Goal: Task Accomplishment & Management: Use online tool/utility

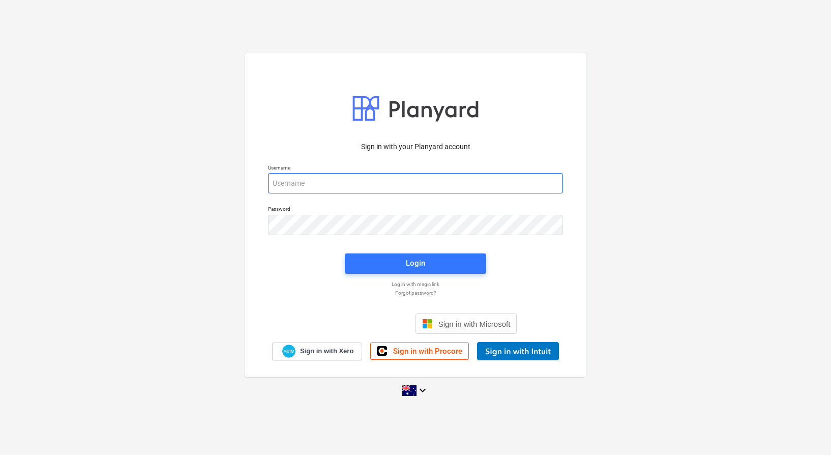
click at [426, 179] on input "email" at bounding box center [415, 183] width 295 height 20
type input "invoices@epicbuilds.com.au"
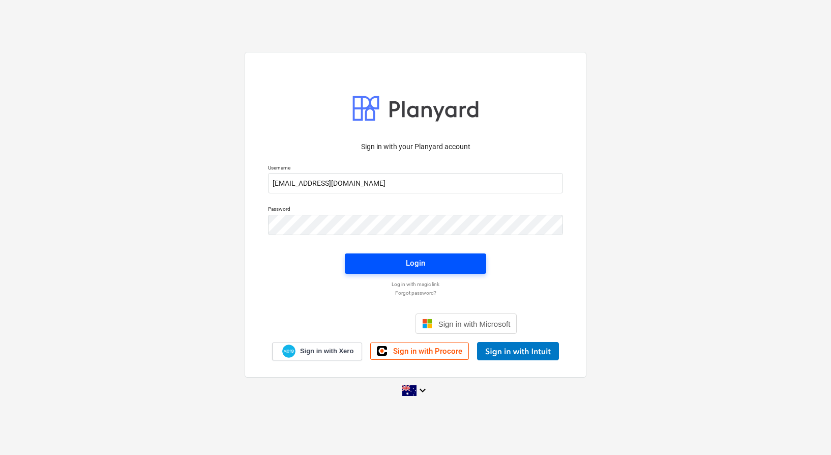
click at [416, 263] on div "Login" at bounding box center [415, 262] width 19 height 13
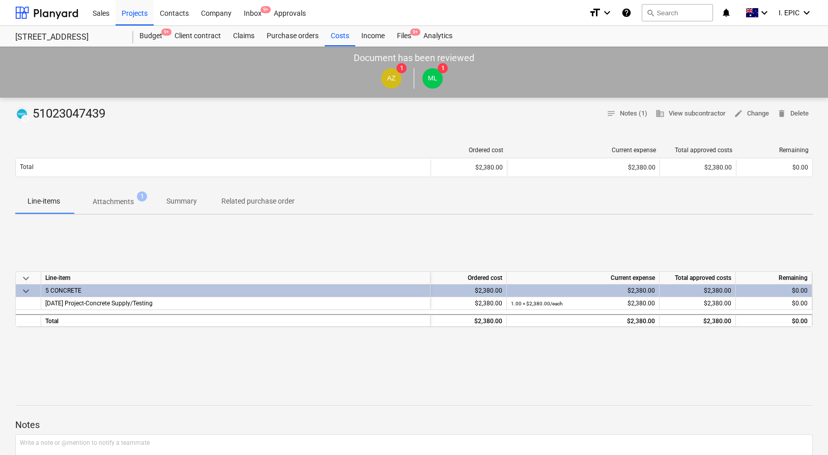
click at [537, 245] on div "keyboard_arrow_down Line-item Ordered cost Current expense Total approved costs…" at bounding box center [413, 299] width 797 height 153
click at [170, 141] on div "Ordered cost Current expense Total approved costs Remaining Total $2,380.00 $2,…" at bounding box center [413, 163] width 797 height 51
click at [127, 203] on p "Attachments" at bounding box center [113, 201] width 41 height 11
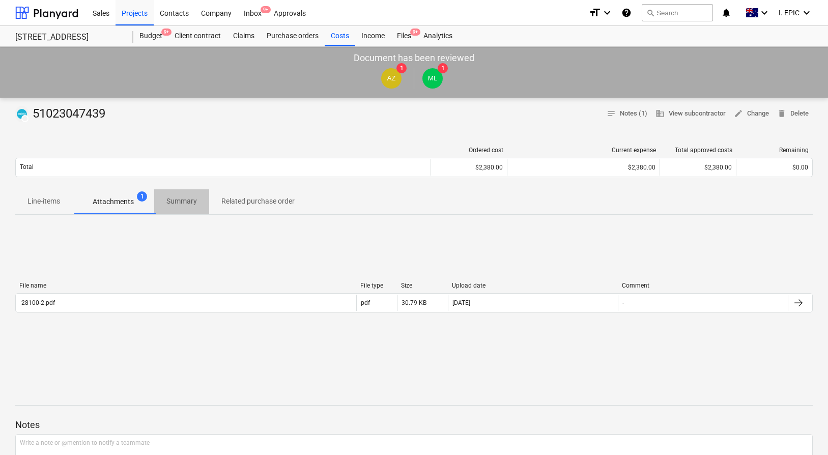
click at [186, 201] on p "Summary" at bounding box center [181, 201] width 31 height 11
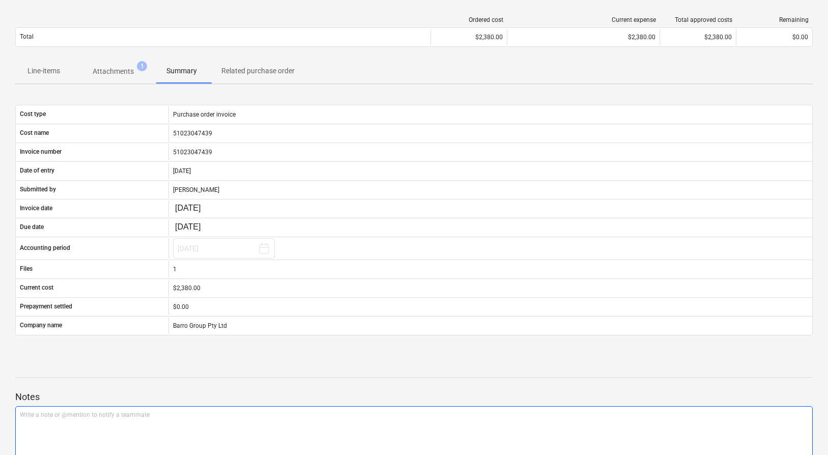
scroll to position [312, 0]
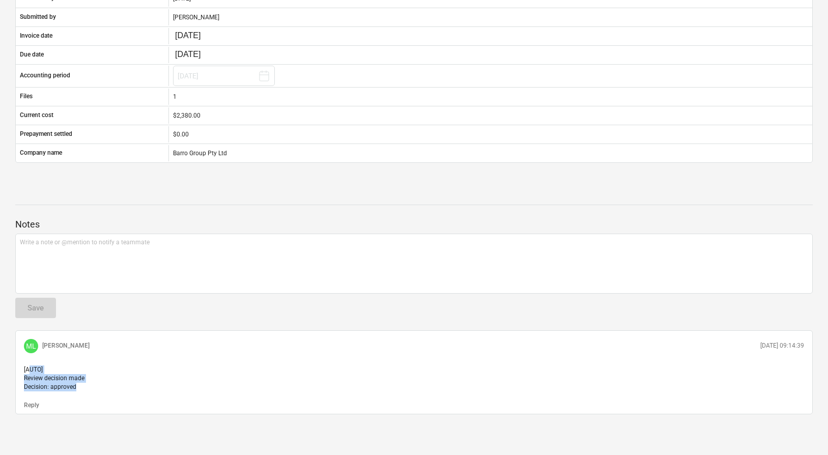
drag, startPoint x: 84, startPoint y: 381, endPoint x: 28, endPoint y: 359, distance: 60.1
click at [28, 365] on p "[AUTO] Review decision made Decision: approved" at bounding box center [414, 378] width 780 height 26
click at [27, 366] on span "[AUTO] Review decision made Decision: approved" at bounding box center [54, 378] width 61 height 24
drag, startPoint x: 23, startPoint y: 359, endPoint x: 90, endPoint y: 375, distance: 68.2
click at [90, 375] on p "[AUTO] Review decision made Decision: approved" at bounding box center [414, 378] width 780 height 26
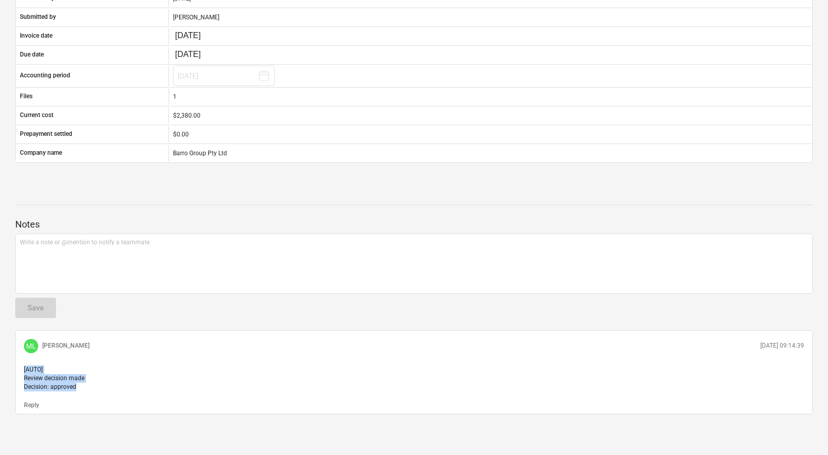
click at [90, 375] on p "[AUTO] Review decision made Decision: approved" at bounding box center [414, 378] width 780 height 26
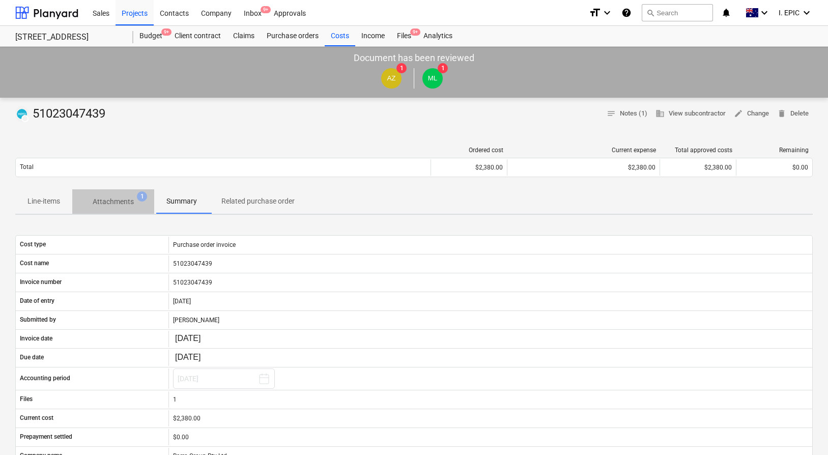
click at [113, 201] on p "Attachments" at bounding box center [113, 201] width 41 height 11
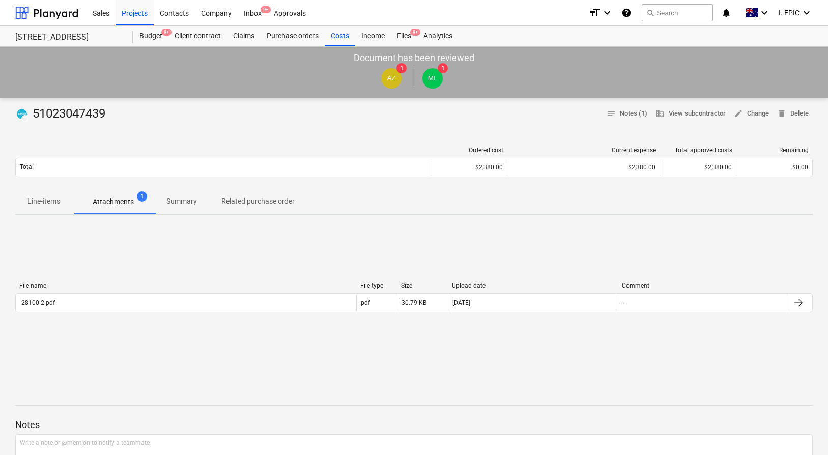
drag, startPoint x: 44, startPoint y: 197, endPoint x: 62, endPoint y: 187, distance: 20.1
click at [44, 197] on p "Line-items" at bounding box center [43, 201] width 33 height 11
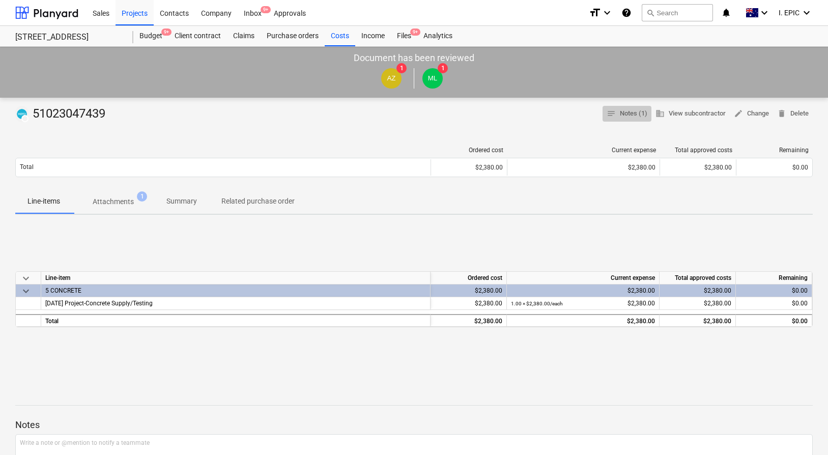
drag, startPoint x: 627, startPoint y: 115, endPoint x: 619, endPoint y: 149, distance: 34.5
click at [627, 115] on span "notes Notes (1)" at bounding box center [626, 114] width 41 height 12
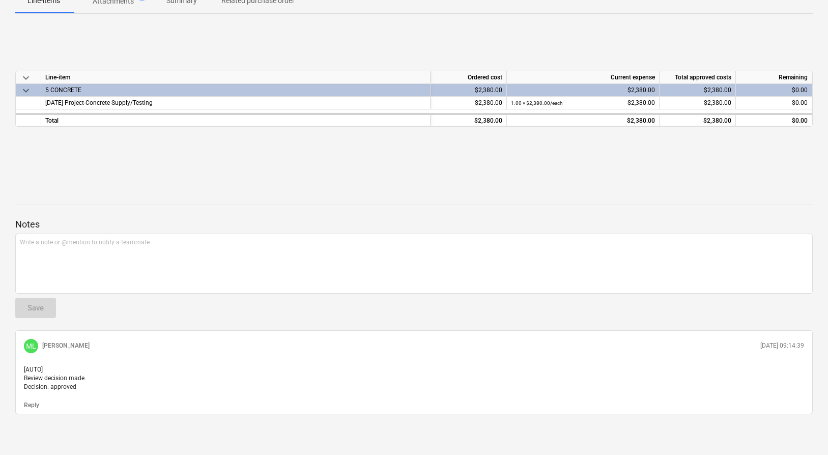
scroll to position [210, 0]
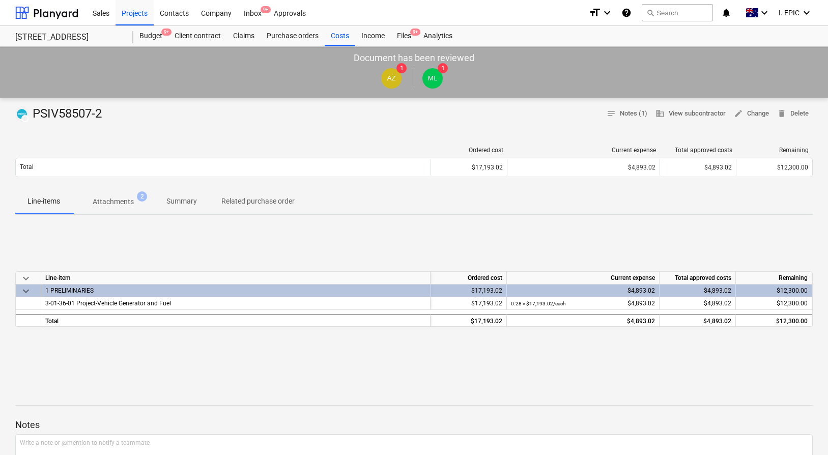
drag, startPoint x: 465, startPoint y: 222, endPoint x: 267, endPoint y: 201, distance: 199.5
click at [463, 223] on div "keyboard_arrow_down Line-item Ordered cost Current expense Total approved costs…" at bounding box center [413, 299] width 797 height 153
click at [100, 204] on p "Attachments" at bounding box center [113, 201] width 41 height 11
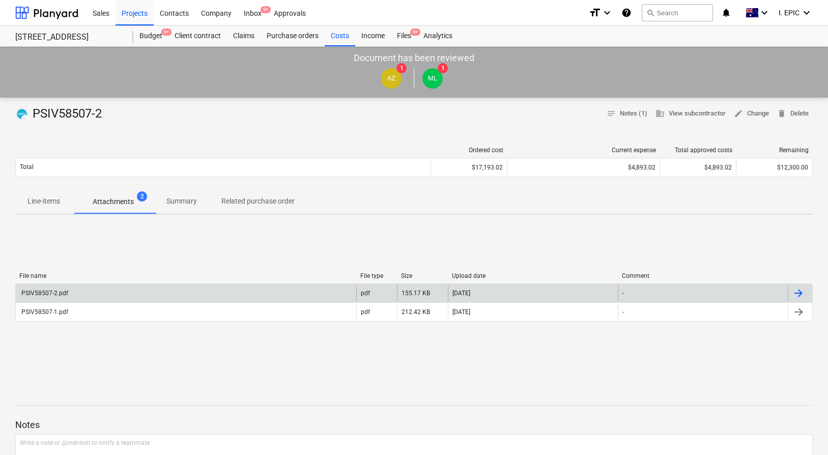
click at [137, 293] on div "PSIV58507-2.pdf" at bounding box center [186, 293] width 340 height 16
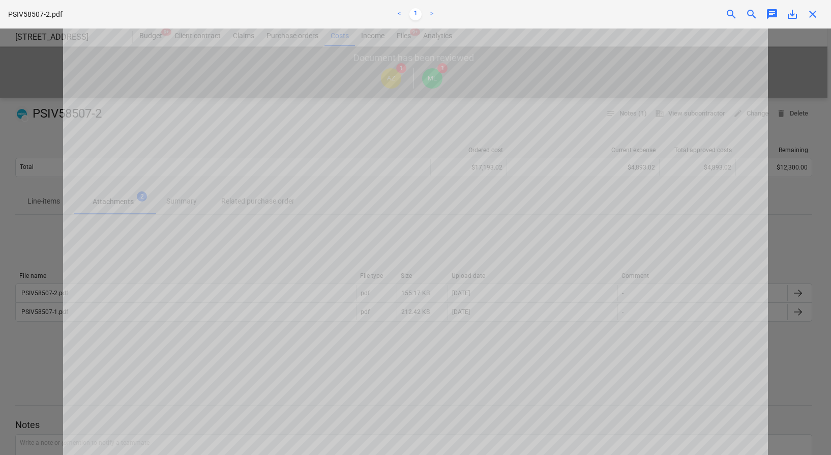
drag, startPoint x: 796, startPoint y: 325, endPoint x: 772, endPoint y: 327, distance: 23.4
click at [796, 325] on div at bounding box center [415, 241] width 831 height 426
click at [770, 182] on div at bounding box center [415, 241] width 831 height 426
click at [776, 184] on div at bounding box center [415, 241] width 831 height 426
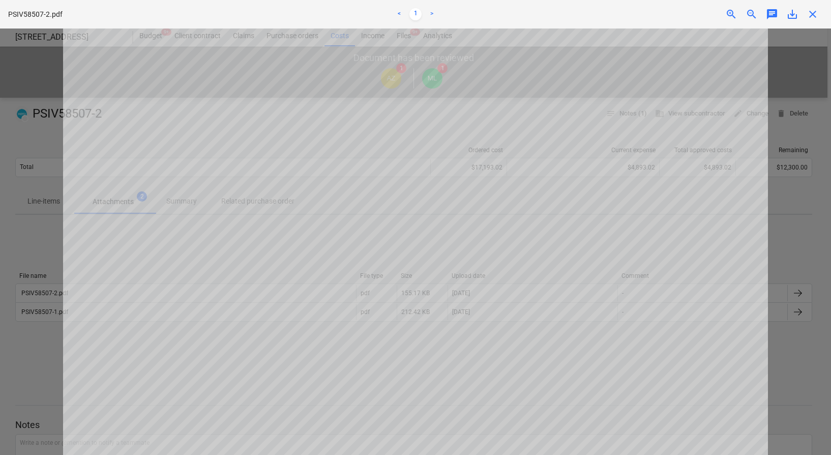
drag, startPoint x: 780, startPoint y: 185, endPoint x: 775, endPoint y: 182, distance: 6.6
click at [780, 185] on div at bounding box center [415, 241] width 831 height 426
click at [818, 16] on span "close" at bounding box center [813, 14] width 12 height 12
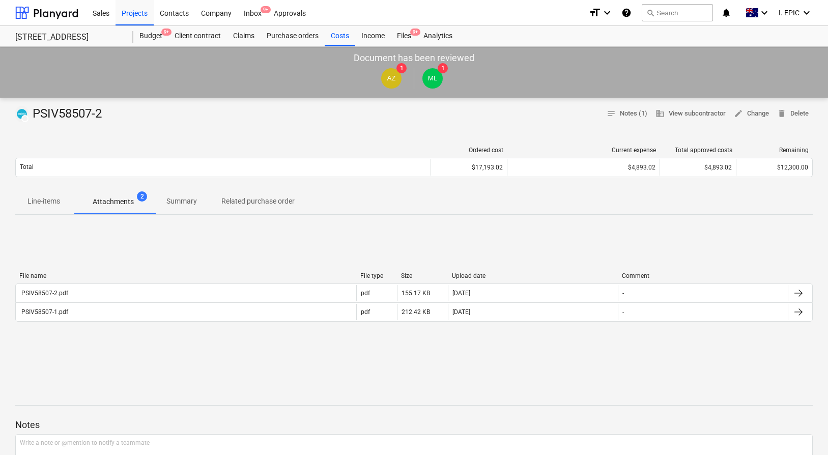
click at [317, 247] on div "File name File type Size Upload date Comment PSIV58507-2.pdf pdf 155.17 KB 04.0…" at bounding box center [413, 299] width 797 height 153
drag, startPoint x: 317, startPoint y: 247, endPoint x: 142, endPoint y: 228, distance: 176.0
click at [317, 247] on div "File name File type Size Upload date Comment PSIV58507-2.pdf pdf 155.17 KB 04.0…" at bounding box center [413, 299] width 797 height 153
click at [43, 194] on span "Line-items" at bounding box center [43, 201] width 57 height 17
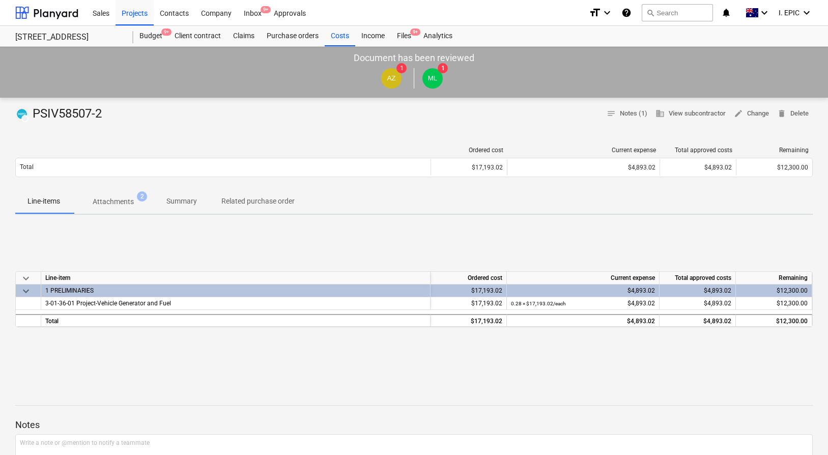
click at [290, 238] on div "keyboard_arrow_down Line-item Ordered cost Current expense Total approved costs…" at bounding box center [413, 299] width 797 height 153
click at [134, 202] on p "Attachments" at bounding box center [113, 201] width 41 height 11
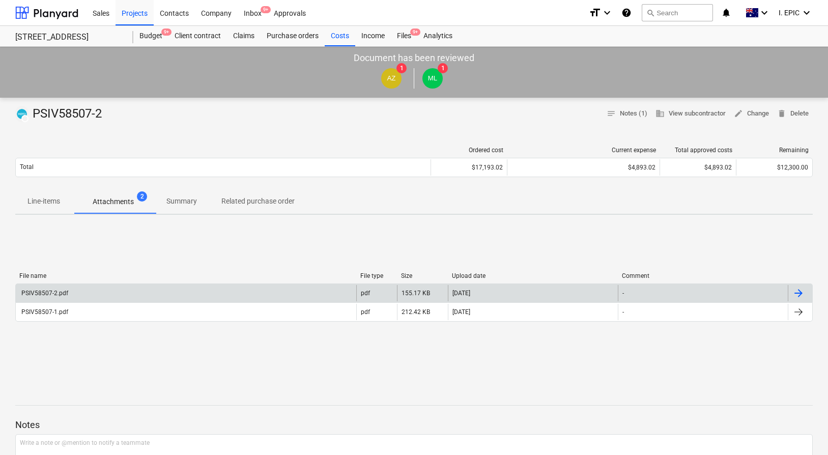
click at [148, 298] on div "PSIV58507-2.pdf" at bounding box center [186, 293] width 340 height 16
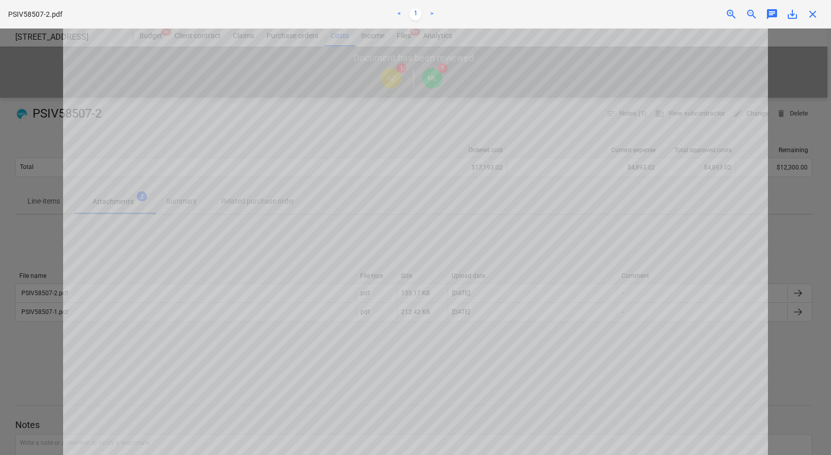
click at [802, 266] on div at bounding box center [415, 241] width 831 height 426
click at [55, 270] on div at bounding box center [415, 241] width 831 height 426
click at [42, 258] on div at bounding box center [415, 241] width 831 height 426
click at [814, 10] on span "close" at bounding box center [813, 14] width 12 height 12
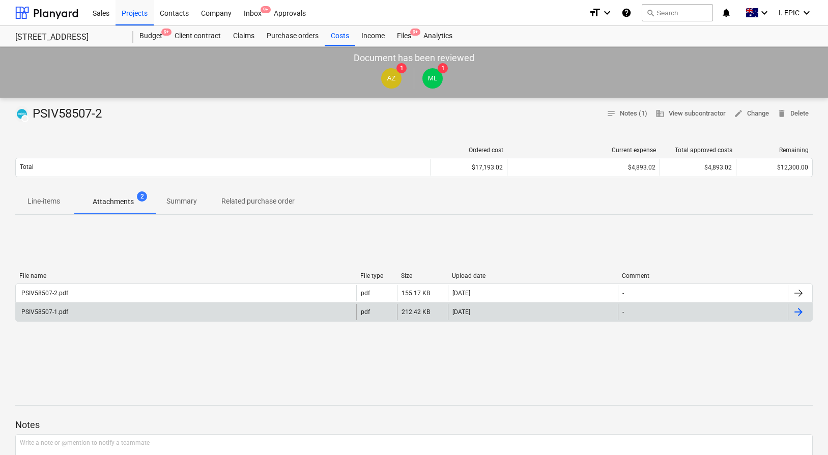
click at [247, 307] on div "PSIV58507-1.pdf" at bounding box center [186, 312] width 340 height 16
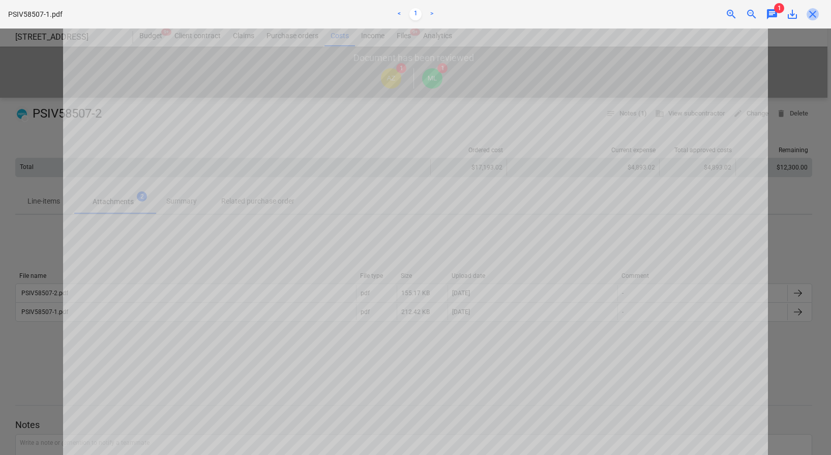
drag, startPoint x: 812, startPoint y: 13, endPoint x: 471, endPoint y: 158, distance: 370.3
click at [812, 13] on span "close" at bounding box center [813, 14] width 12 height 12
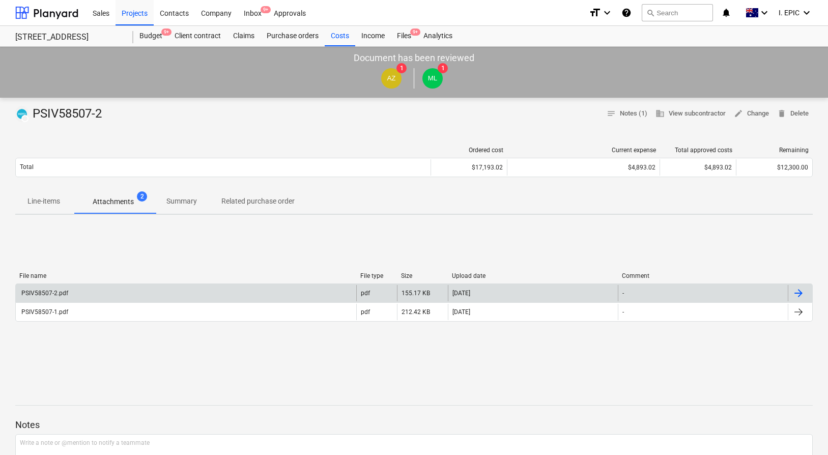
click at [125, 290] on div "PSIV58507-2.pdf" at bounding box center [186, 293] width 340 height 16
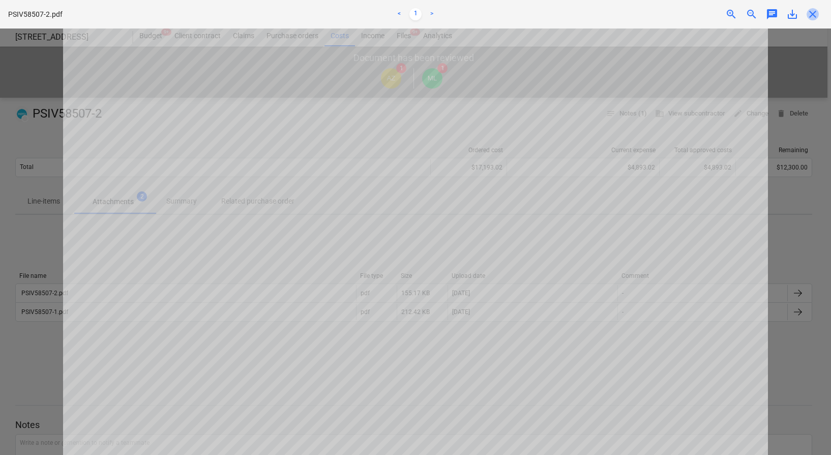
click at [816, 12] on span "close" at bounding box center [813, 14] width 12 height 12
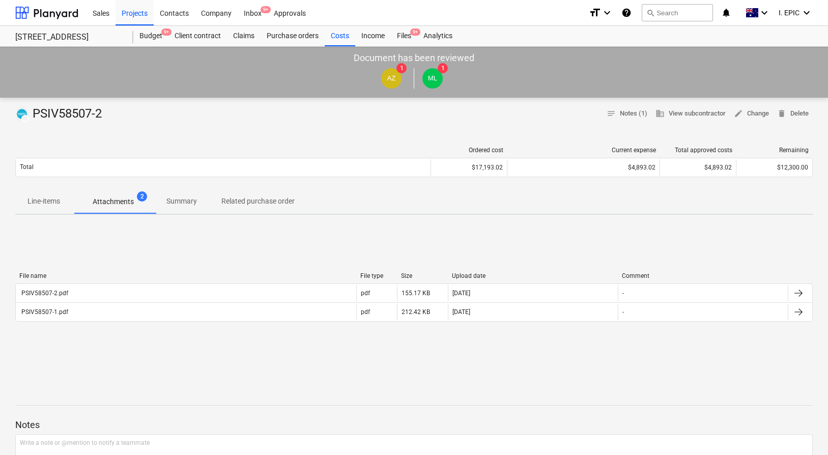
click at [105, 112] on div "DRAFT PSIV58507-2" at bounding box center [60, 114] width 91 height 16
click at [35, 207] on span "Line-items" at bounding box center [43, 201] width 57 height 17
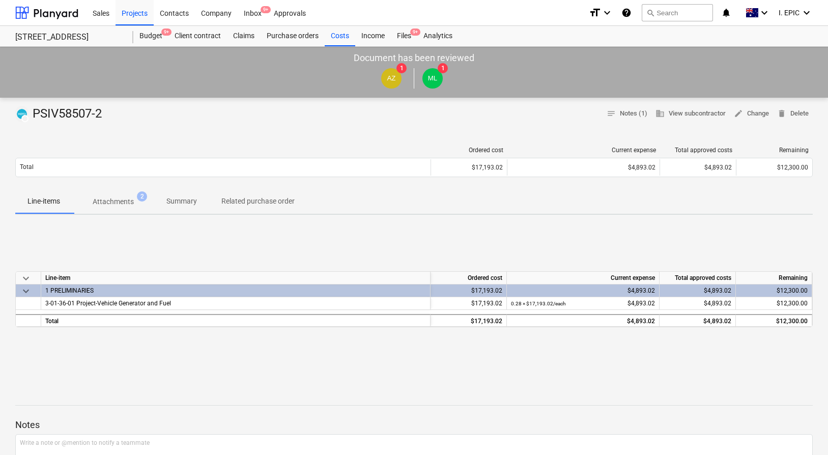
click at [133, 239] on div "keyboard_arrow_down Line-item Ordered cost Current expense Total approved costs…" at bounding box center [413, 299] width 797 height 153
click at [120, 206] on p "Attachments" at bounding box center [113, 201] width 41 height 11
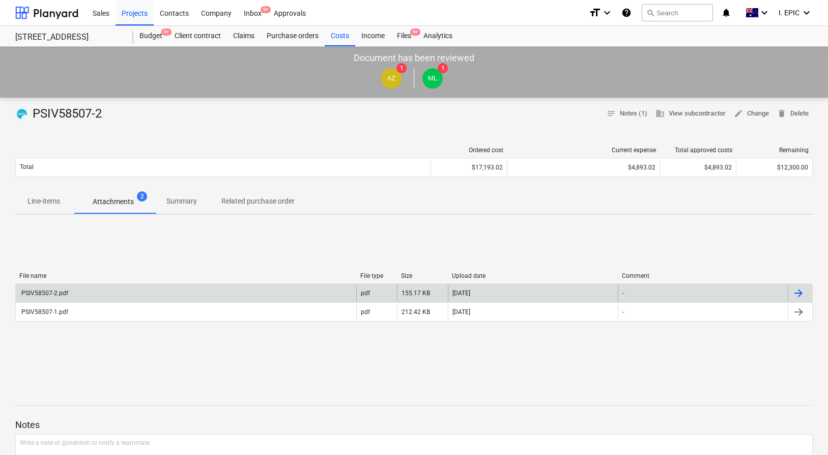
click at [122, 293] on div "PSIV58507-2.pdf" at bounding box center [186, 293] width 340 height 16
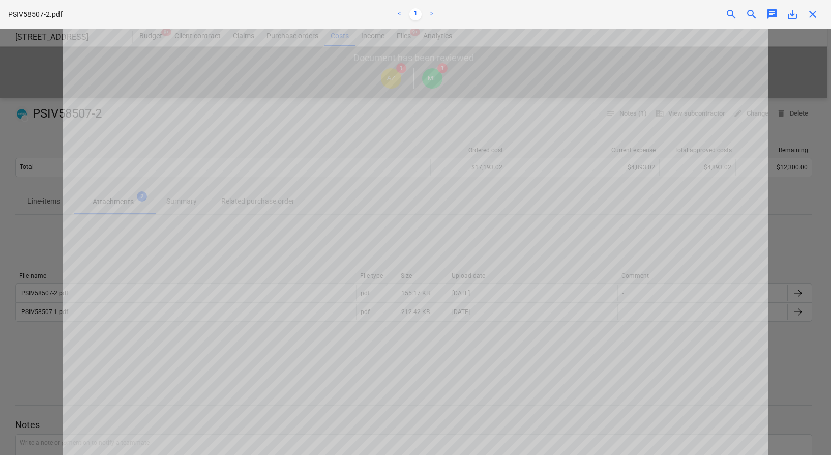
click at [33, 234] on div at bounding box center [415, 241] width 831 height 426
drag, startPoint x: 819, startPoint y: 13, endPoint x: 812, endPoint y: 14, distance: 7.2
click at [819, 13] on div "close" at bounding box center [813, 14] width 20 height 12
click at [807, 13] on span "close" at bounding box center [813, 14] width 12 height 12
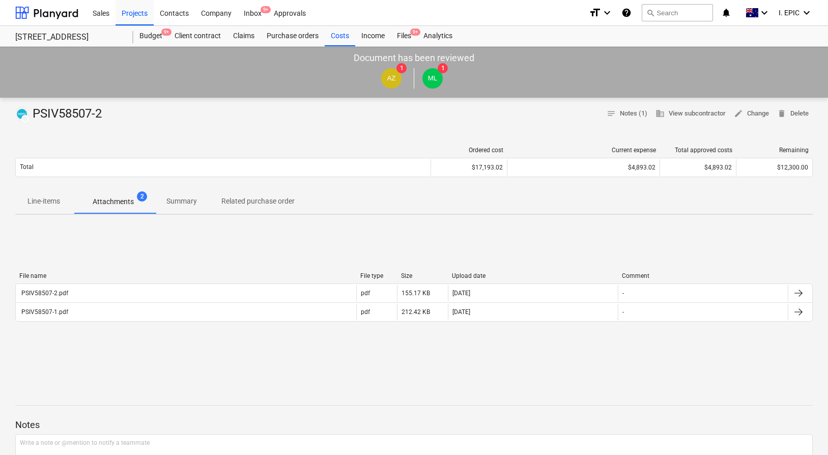
click at [403, 228] on div "File name File type Size Upload date Comment PSIV58507-2.pdf pdf 155.17 KB 04.0…" at bounding box center [413, 299] width 797 height 153
click at [623, 112] on span "notes Notes (1)" at bounding box center [626, 114] width 41 height 12
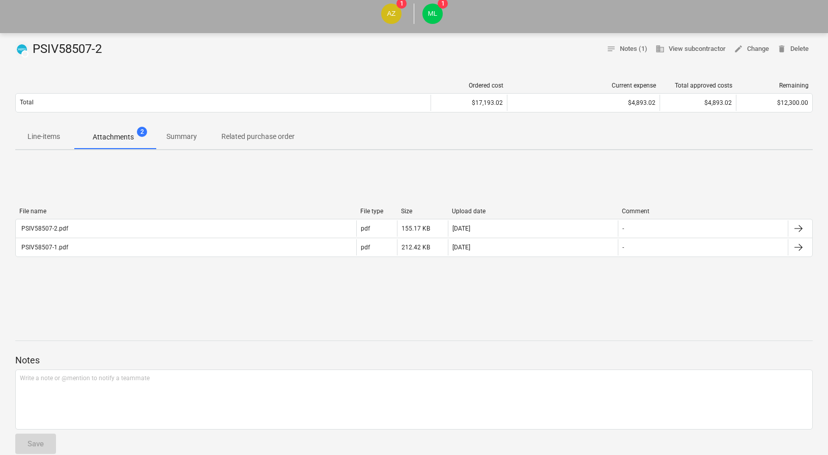
scroll to position [8, 0]
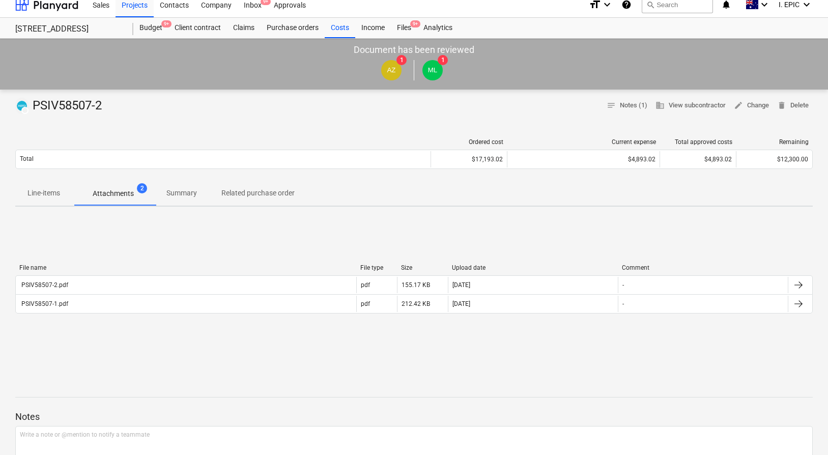
click at [255, 246] on div "File name File type Size Upload date Comment PSIV58507-2.pdf pdf 155.17 KB 04.0…" at bounding box center [413, 291] width 797 height 153
click at [467, 111] on div "DRAFT PSIV58507-2 notes Notes (1) business View subcontractor edit Change delet…" at bounding box center [413, 106] width 797 height 16
click at [636, 102] on span "notes Notes (1)" at bounding box center [626, 106] width 41 height 12
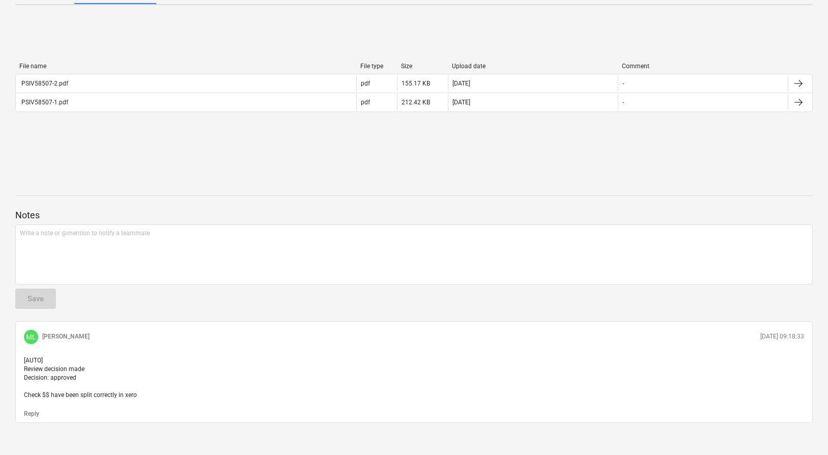
scroll to position [218, 0]
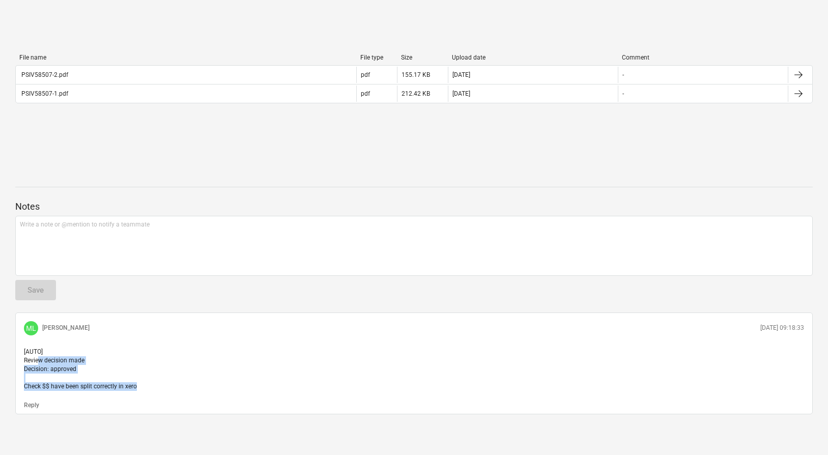
drag, startPoint x: 161, startPoint y: 391, endPoint x: 39, endPoint y: 360, distance: 125.8
click at [39, 360] on p "[AUTO] Review decision made Decision: approved Check $$ have been split correct…" at bounding box center [414, 369] width 780 height 44
click at [39, 360] on span "[AUTO] Review decision made Decision: approved Check $$ have been split correct…" at bounding box center [80, 369] width 113 height 42
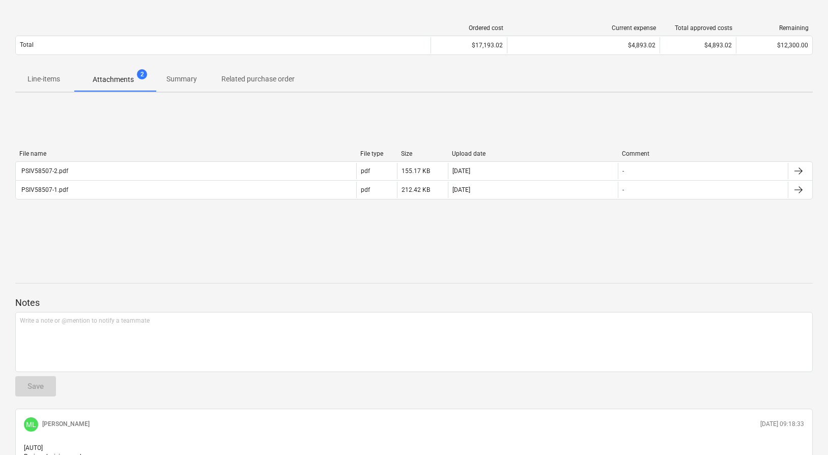
scroll to position [0, 0]
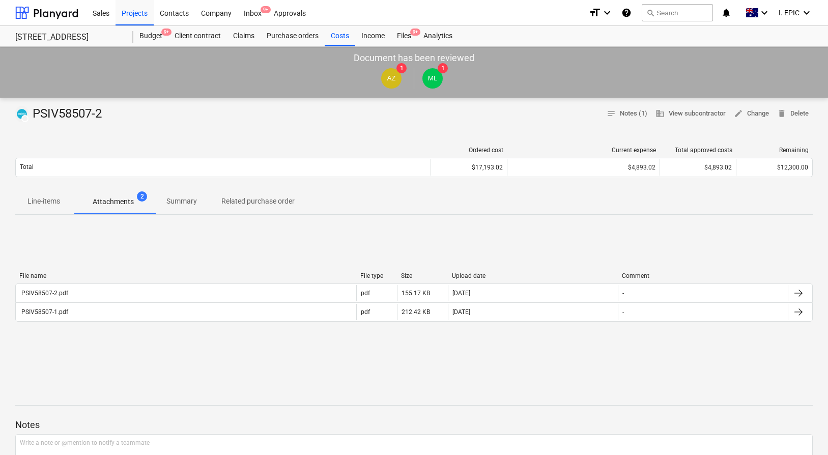
click at [180, 198] on p "Summary" at bounding box center [181, 201] width 31 height 11
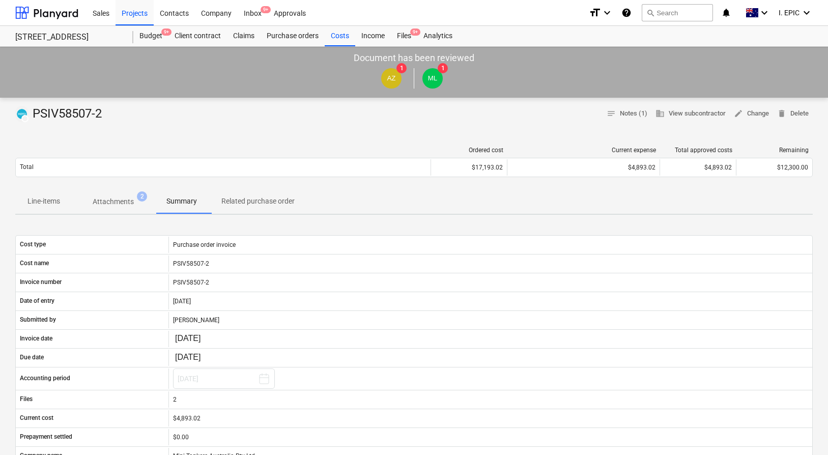
click at [125, 194] on span "Attachments 2" at bounding box center [113, 201] width 82 height 18
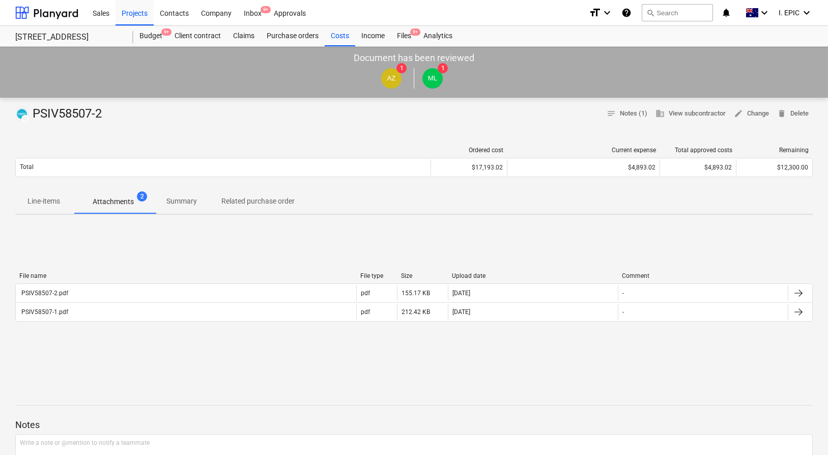
click at [32, 198] on p "Line-items" at bounding box center [43, 201] width 33 height 11
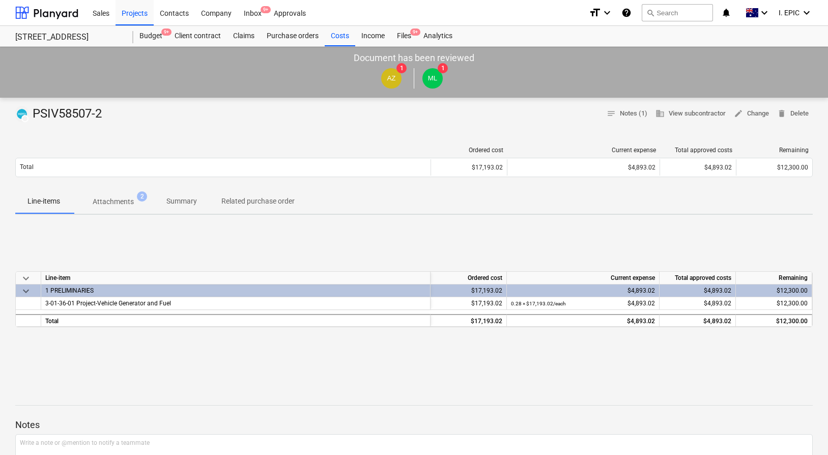
click at [140, 142] on div "Ordered cost Current expense Total approved costs Remaining Total $17,193.02 $4…" at bounding box center [413, 163] width 797 height 51
click at [341, 33] on div "Costs" at bounding box center [340, 36] width 31 height 20
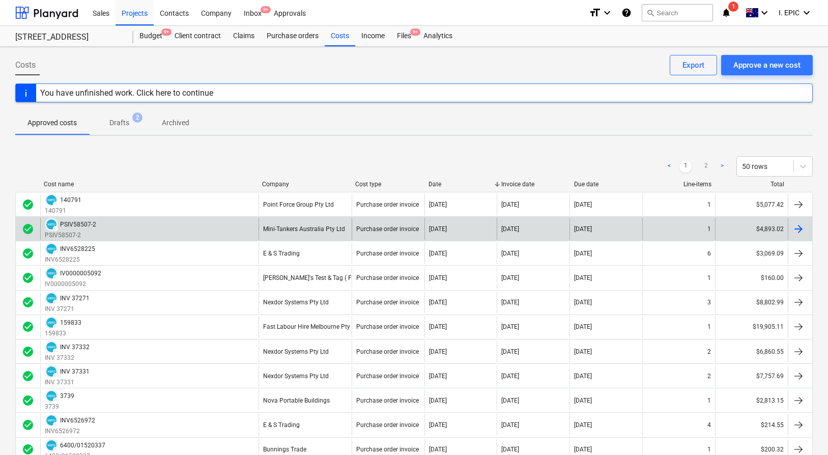
click at [156, 224] on div "DRAFT PSIV58507-2 PSIV58507-2" at bounding box center [149, 229] width 218 height 22
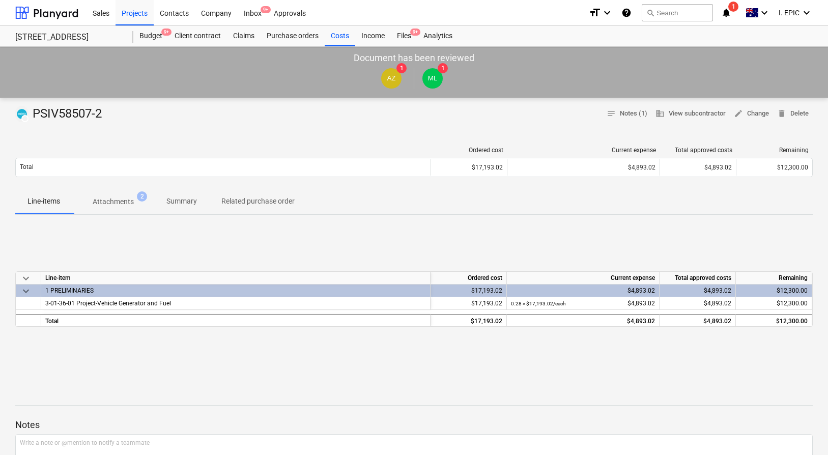
click at [127, 200] on p "Attachments" at bounding box center [113, 201] width 41 height 11
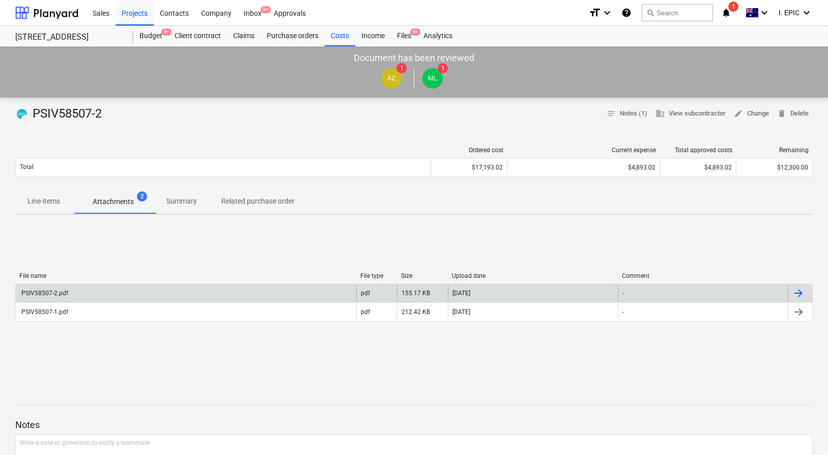
click at [144, 297] on div "PSIV58507-2.pdf" at bounding box center [186, 293] width 340 height 16
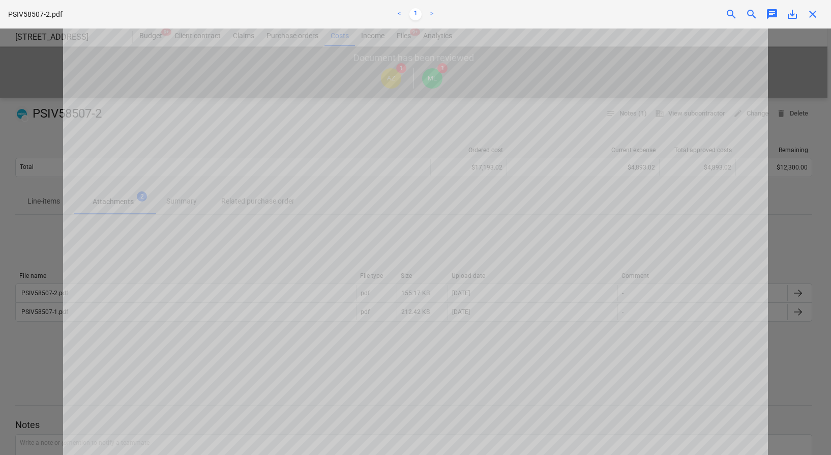
click at [771, 14] on span "chat" at bounding box center [772, 14] width 12 height 12
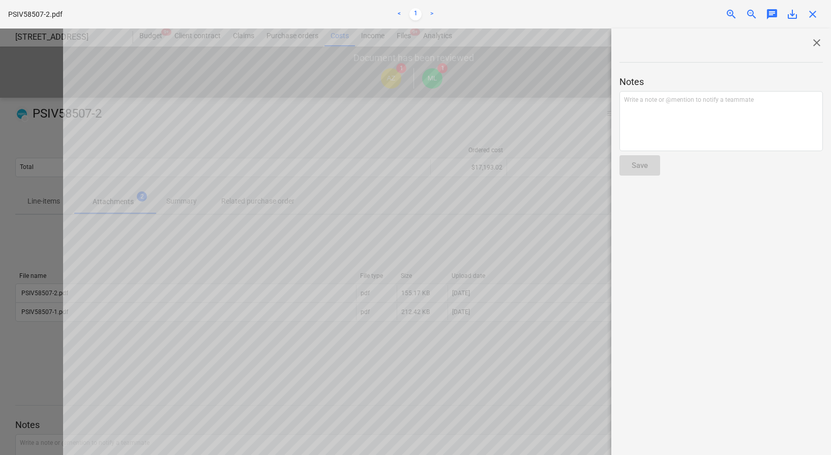
click at [813, 37] on span "close" at bounding box center [817, 43] width 12 height 12
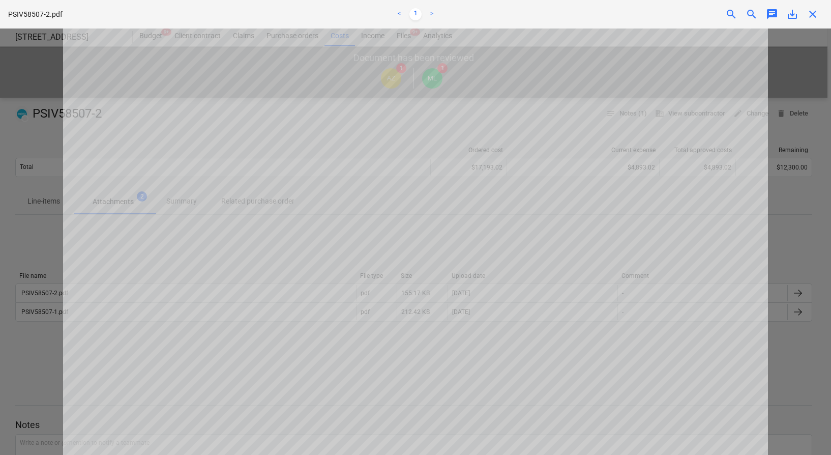
click at [813, 11] on span "close" at bounding box center [813, 14] width 12 height 12
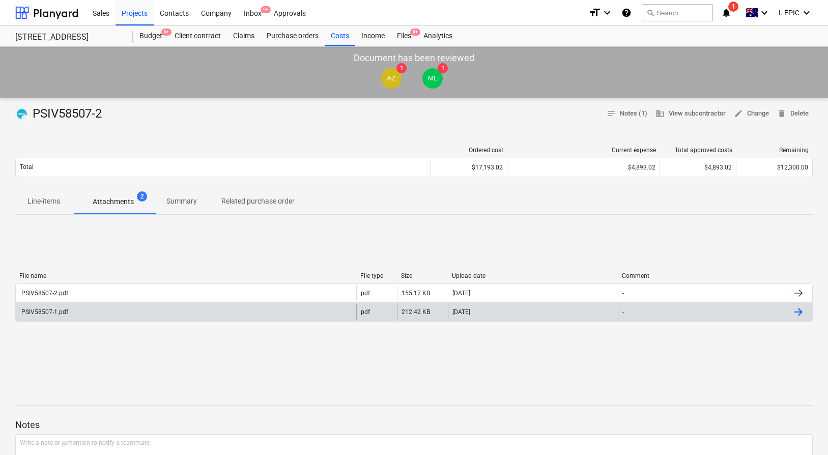
click at [102, 314] on div "PSIV58507-1.pdf" at bounding box center [186, 312] width 340 height 16
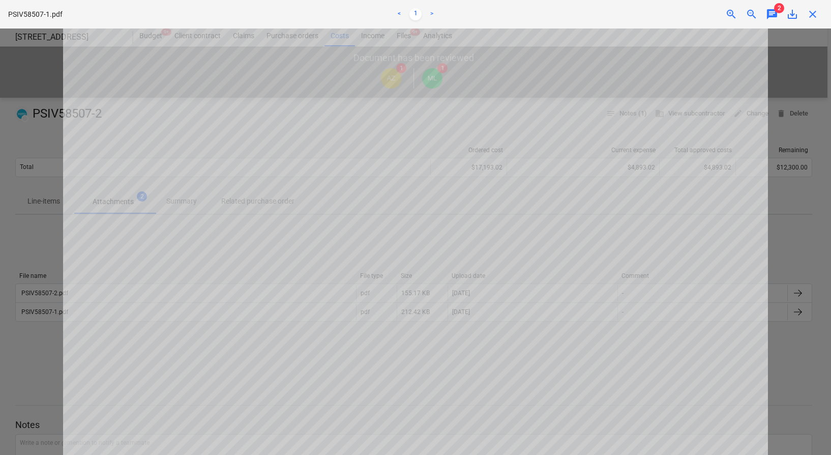
click at [54, 214] on div at bounding box center [415, 241] width 831 height 426
click at [36, 225] on div at bounding box center [415, 241] width 831 height 426
click at [32, 227] on div at bounding box center [415, 241] width 831 height 426
click at [811, 13] on span "close" at bounding box center [813, 14] width 12 height 12
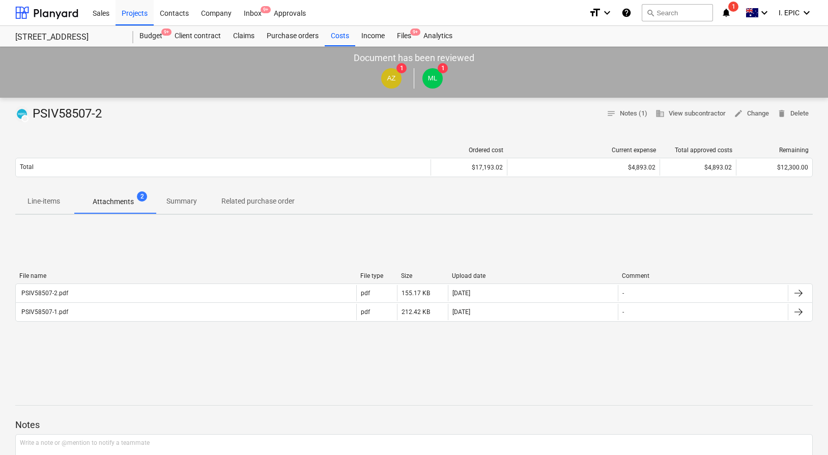
click at [420, 227] on div "File name File type Size Upload date Comment PSIV58507-2.pdf pdf 155.17 KB 04.0…" at bounding box center [413, 299] width 797 height 153
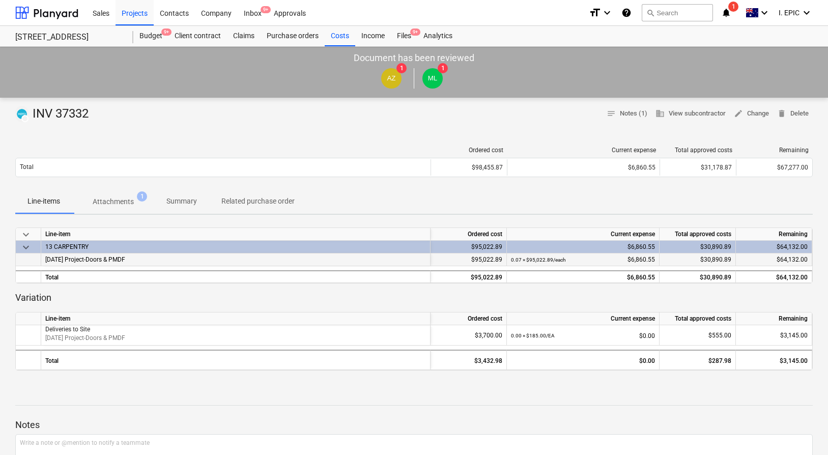
click at [602, 257] on div "0.07 × $95,022.89 / each $6,860.55" at bounding box center [583, 259] width 144 height 13
click at [615, 246] on div "$6,860.55" at bounding box center [583, 247] width 144 height 13
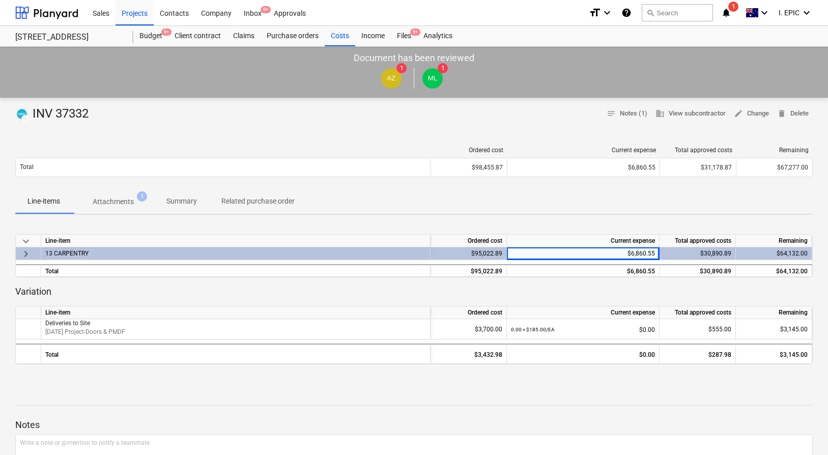
click at [613, 254] on div "$6,860.55" at bounding box center [583, 253] width 144 height 13
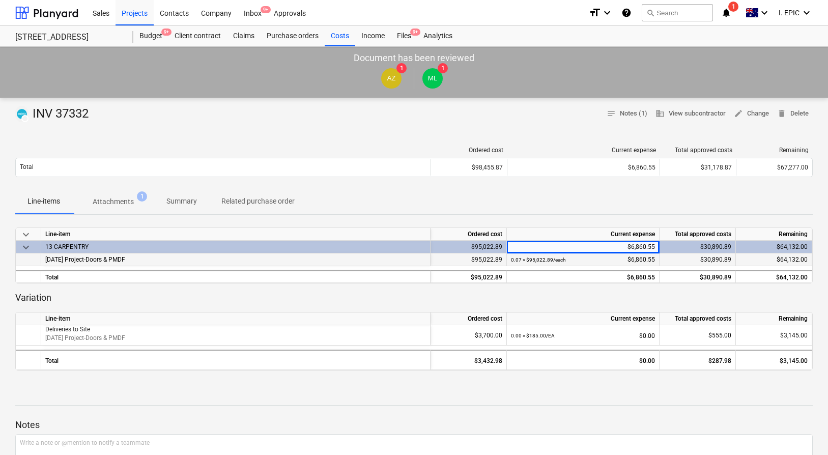
click at [634, 261] on div "0.07 × $95,022.89 / each $6,860.55" at bounding box center [583, 259] width 144 height 13
click at [643, 259] on div "0.07 × $95,022.89 / each $6,860.55" at bounding box center [583, 259] width 144 height 13
click at [652, 259] on div "0.07 × $95,022.89 / each $6,860.55" at bounding box center [583, 259] width 144 height 13
click at [652, 260] on div "0.07 × $95,022.89 / each $6,860.55" at bounding box center [583, 259] width 144 height 13
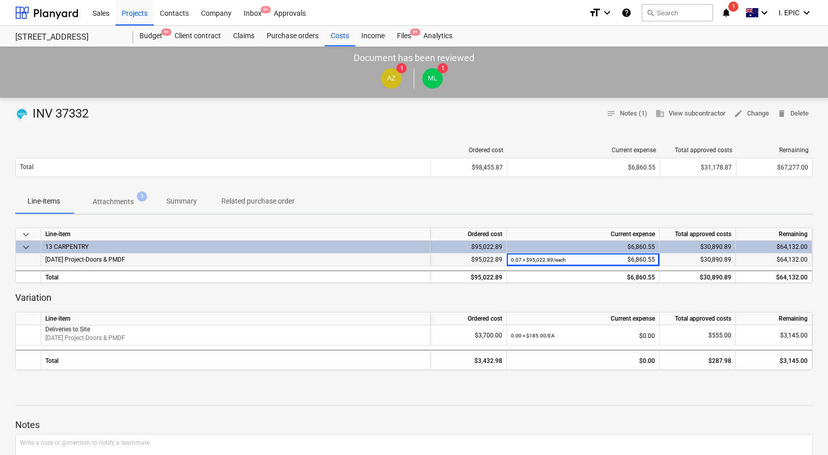
drag, startPoint x: 657, startPoint y: 260, endPoint x: 652, endPoint y: 261, distance: 5.1
click at [657, 260] on div "0.07 × $95,022.89 / each $6,860.55" at bounding box center [583, 259] width 153 height 13
click at [690, 210] on div "Line-items Attachments 1 Summary Related purchase order" at bounding box center [413, 201] width 797 height 24
click at [653, 194] on div "Line-items Attachments 1 Summary Related purchase order" at bounding box center [413, 201] width 797 height 24
click at [747, 114] on span "edit Change" at bounding box center [750, 114] width 35 height 12
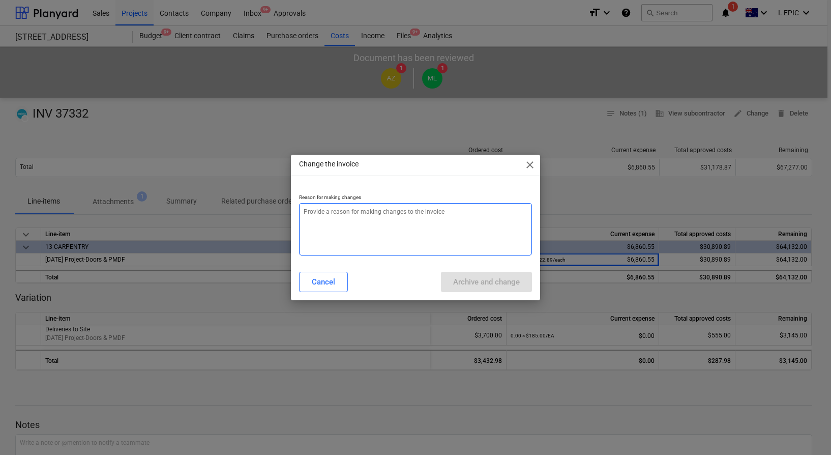
click at [480, 227] on textarea at bounding box center [415, 229] width 233 height 52
click at [528, 160] on span "close" at bounding box center [530, 165] width 12 height 12
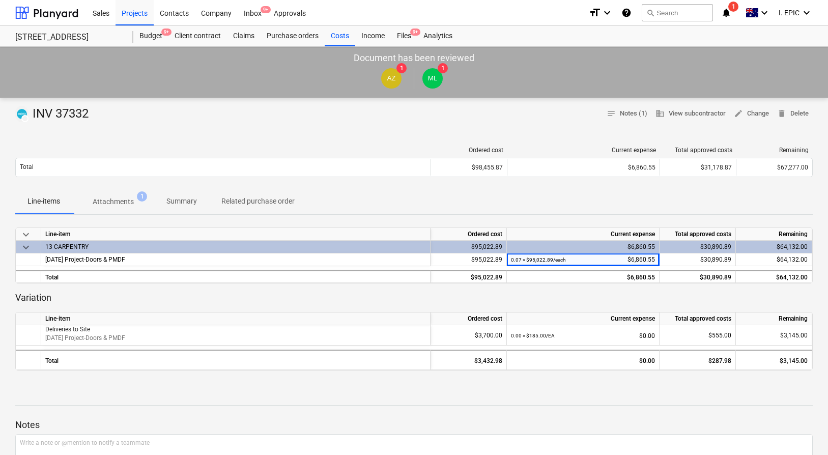
drag, startPoint x: 640, startPoint y: 205, endPoint x: 640, endPoint y: 211, distance: 6.1
click at [640, 205] on div "Line-items Attachments 1 Summary Related purchase order" at bounding box center [413, 201] width 797 height 24
click at [634, 260] on div "0.07 × $95,022.89 / each $6,860.55" at bounding box center [583, 259] width 144 height 13
click at [630, 245] on div "$6,860.55" at bounding box center [583, 247] width 144 height 13
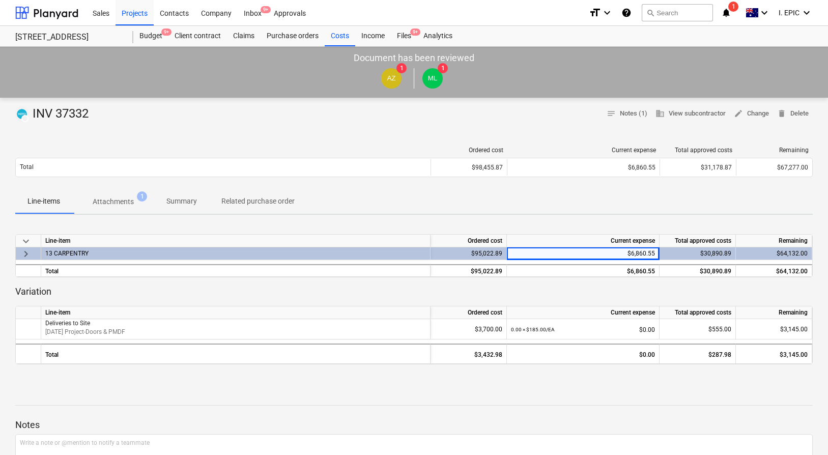
click at [632, 256] on div "$6,860.55" at bounding box center [583, 253] width 144 height 13
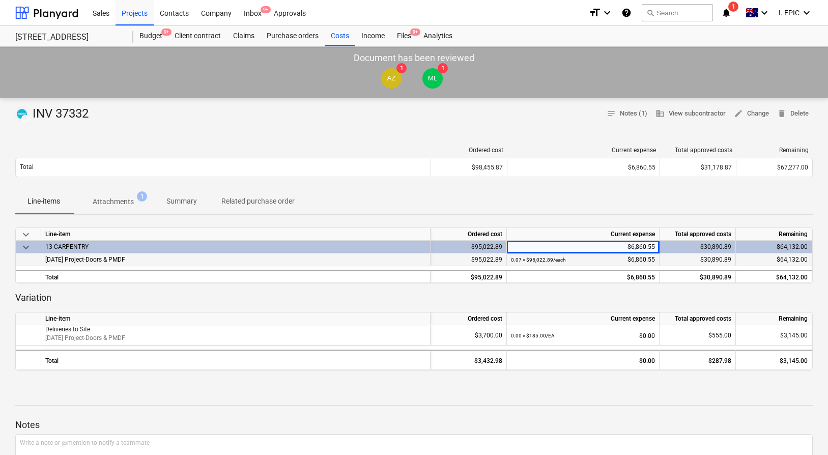
click at [633, 263] on div "0.07 × $95,022.89 / each $6,860.55" at bounding box center [583, 259] width 144 height 13
click at [654, 259] on div "0.07 × $95,022.89 / each $6,860.55" at bounding box center [583, 259] width 153 height 13
copy div "$6,860.55"
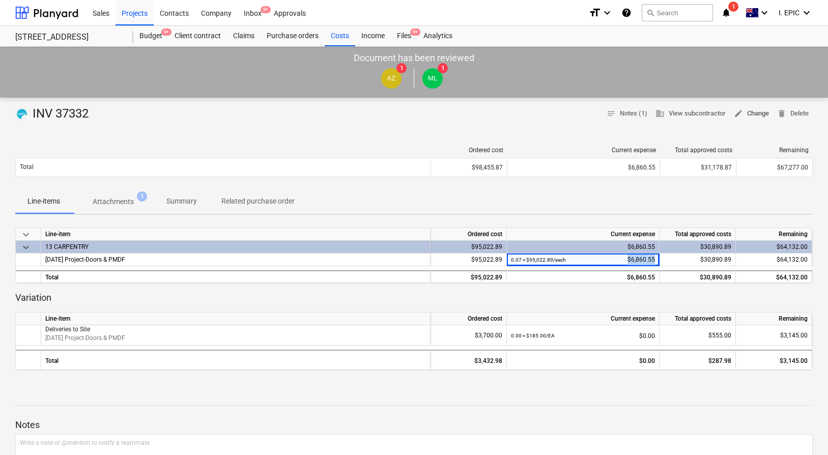
click at [743, 111] on span "edit Change" at bounding box center [750, 114] width 35 height 12
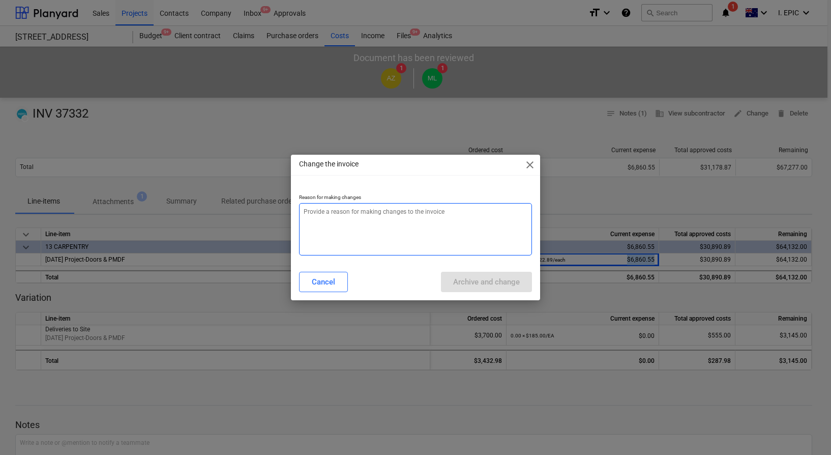
click at [411, 217] on textarea at bounding box center [415, 229] width 233 height 52
type textarea "x"
type textarea "s"
type textarea "x"
type textarea "sh"
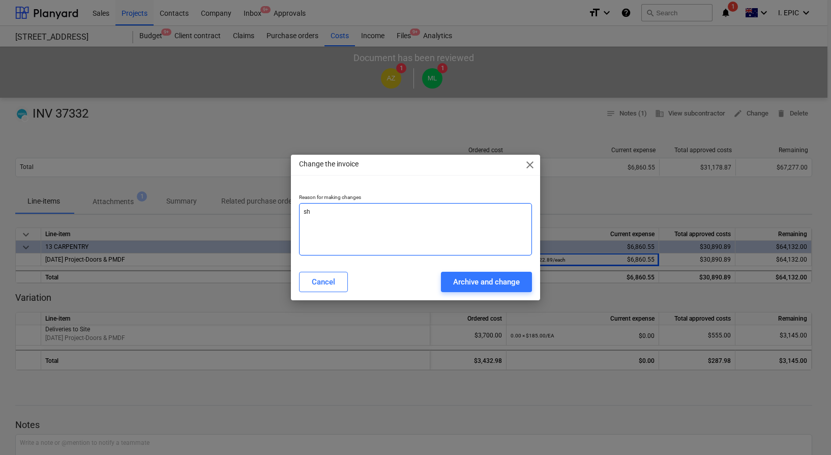
type textarea "x"
type textarea "sho"
type textarea "x"
type textarea "shou"
type textarea "x"
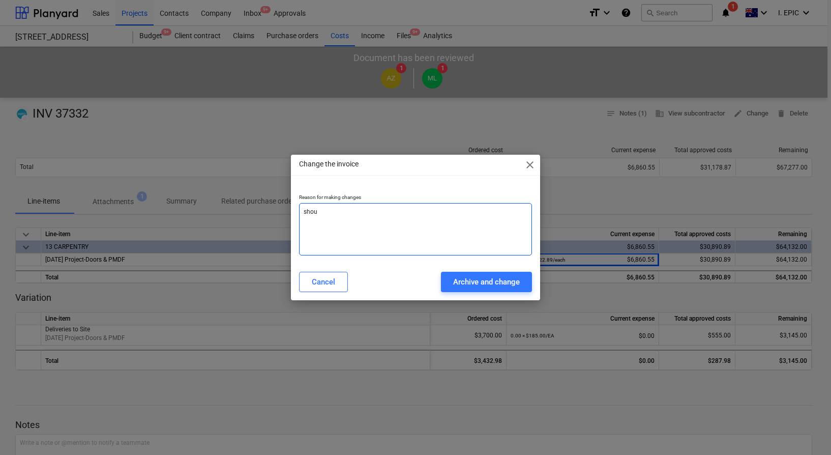
type textarea "shoul"
type textarea "x"
type textarea "should"
type textarea "x"
type textarea "should"
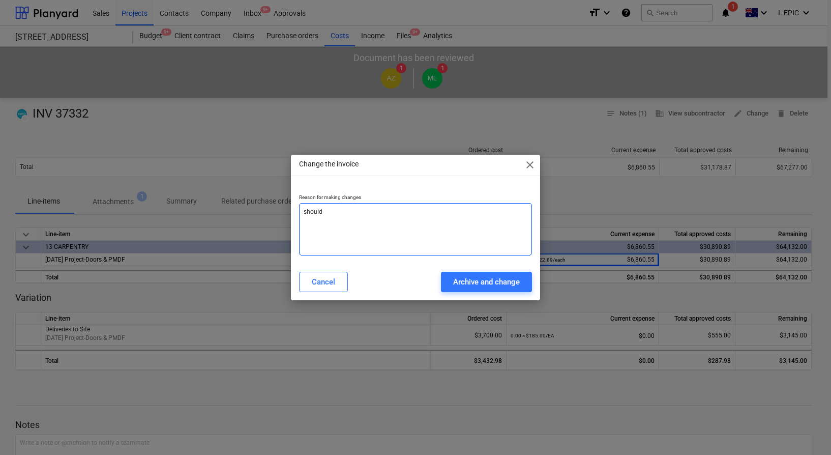
type textarea "x"
type textarea "should b"
type textarea "x"
type textarea "should be"
type textarea "x"
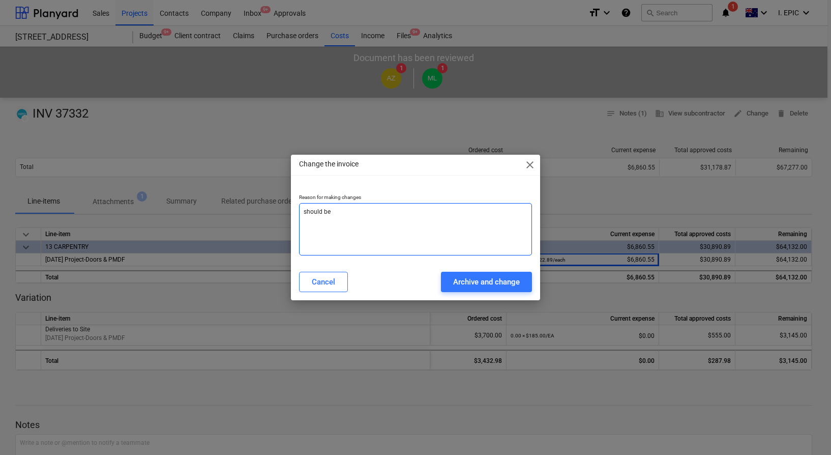
type textarea "should be"
paste textarea "$6,860.55"
type textarea "x"
type textarea "should be $6,860.55"
click at [357, 212] on textarea "should be $6,860.55" at bounding box center [415, 229] width 233 height 52
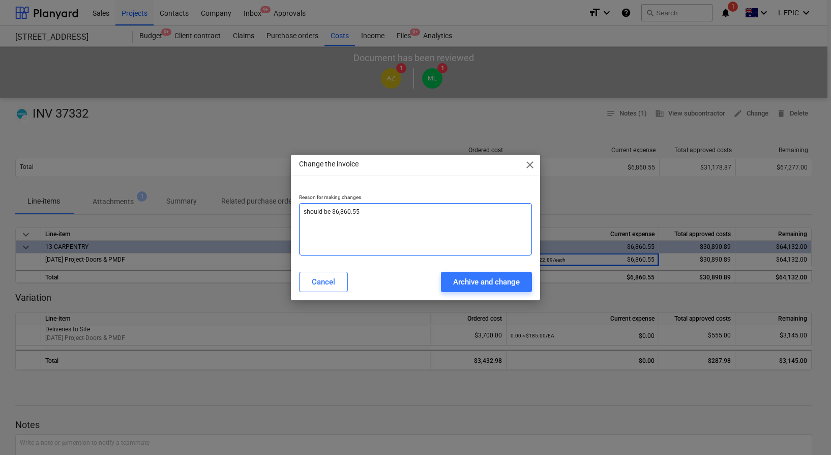
type textarea "x"
type textarea "should be $6,860.5"
type textarea "x"
type textarea "should be $6,860.65"
click at [389, 214] on textarea "should be $6,860.65" at bounding box center [415, 229] width 233 height 52
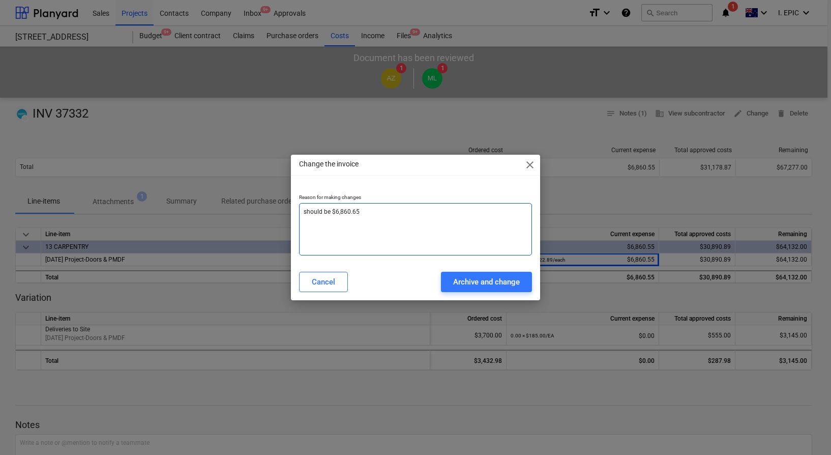
type textarea "x"
type textarea "should be $6,860.65"
type textarea "x"
type textarea "should be $6,860.65 n"
type textarea "x"
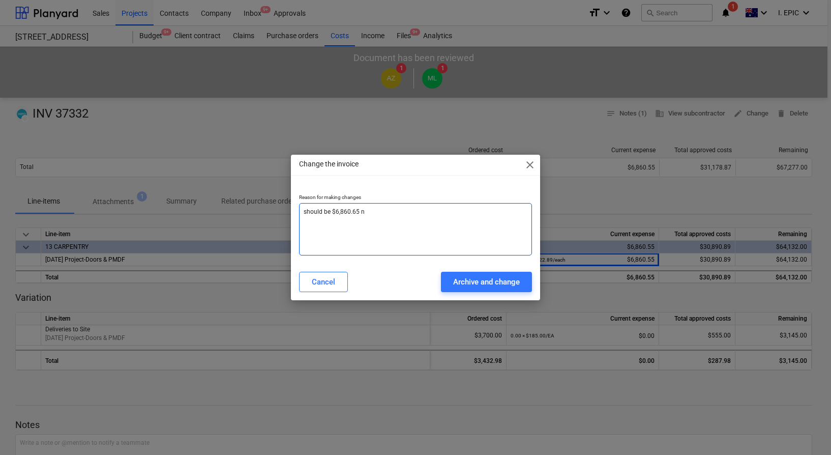
type textarea "should be $6,860.65 no"
type textarea "x"
type textarea "should be $6,860.65 not"
type textarea "x"
type textarea "should be $6,860.65 not"
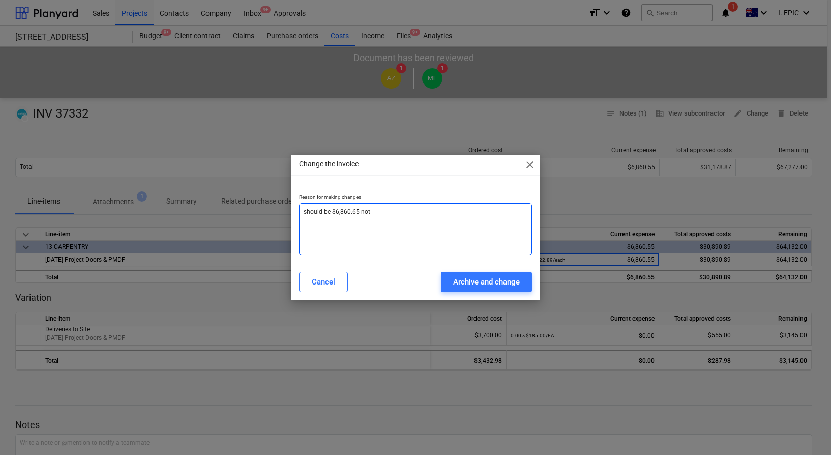
type textarea "x"
type textarea "should be $6,860.65 not 6"
type textarea "x"
type textarea "should be $6,860.65 not 68"
type textarea "x"
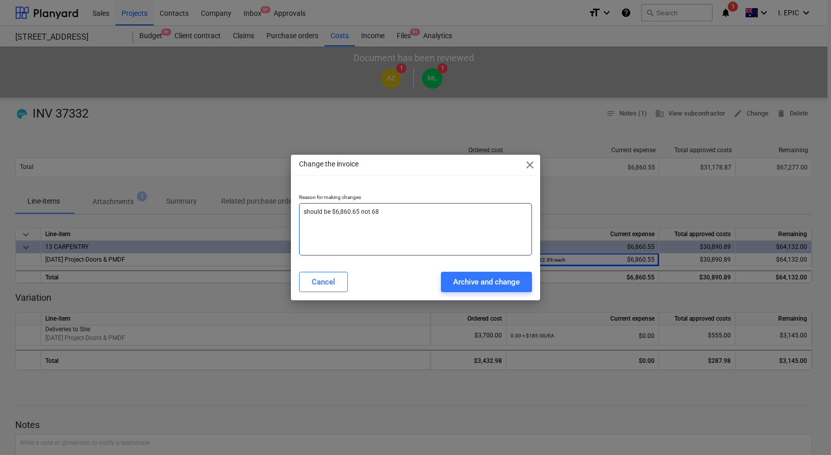
type textarea "should be $6,860.65 not 686"
type textarea "x"
type textarea "should be $6,860.65 not 6860"
type textarea "x"
type textarea "should be $6,860.65 not 6860."
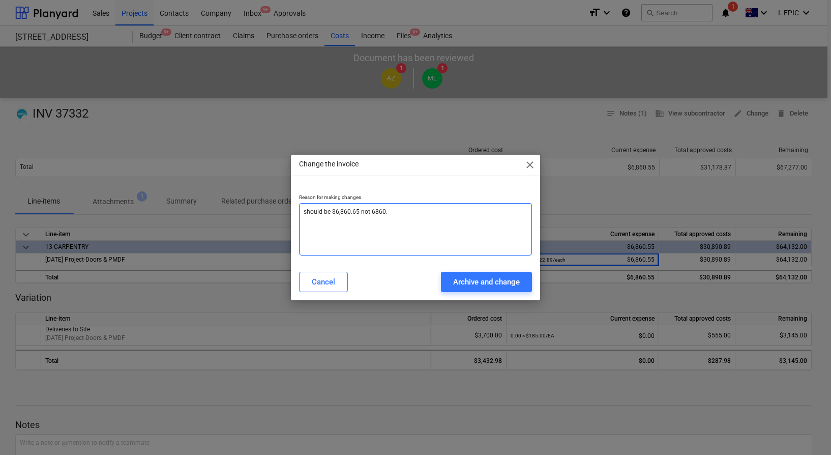
type textarea "x"
type textarea "should be $6,860.65 not 6860.5"
type textarea "x"
drag, startPoint x: 358, startPoint y: 211, endPoint x: 335, endPoint y: 220, distance: 25.3
click at [337, 213] on textarea "should be $6,860.65 not 6860.55" at bounding box center [415, 229] width 233 height 52
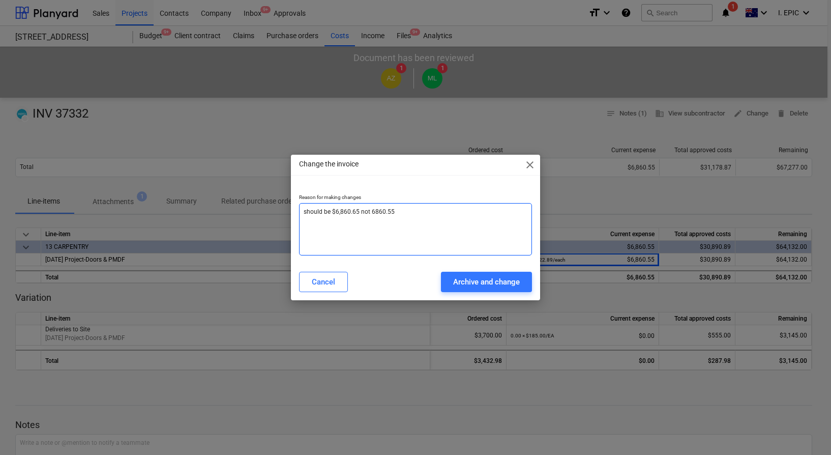
drag, startPoint x: 337, startPoint y: 210, endPoint x: 359, endPoint y: 213, distance: 22.7
click at [359, 213] on textarea "should be $6,860.65 not 6860.55" at bounding box center [415, 229] width 233 height 52
type textarea "should be $6,860.65 not 6860.55"
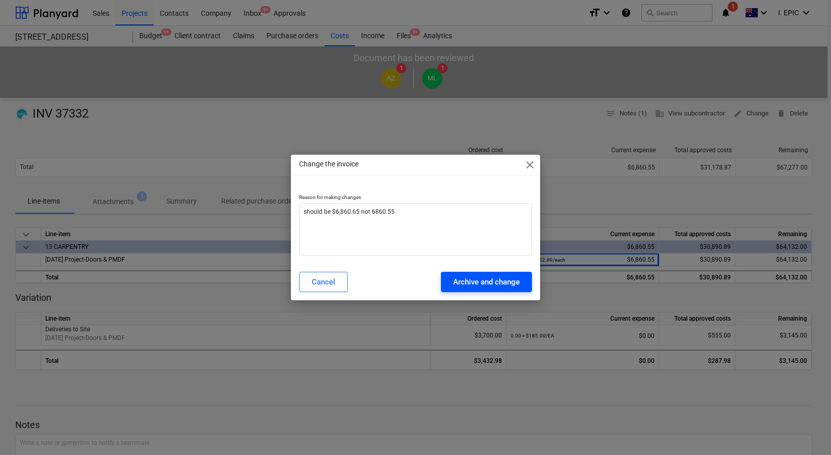
click at [479, 282] on div "Archive and change" at bounding box center [486, 281] width 67 height 13
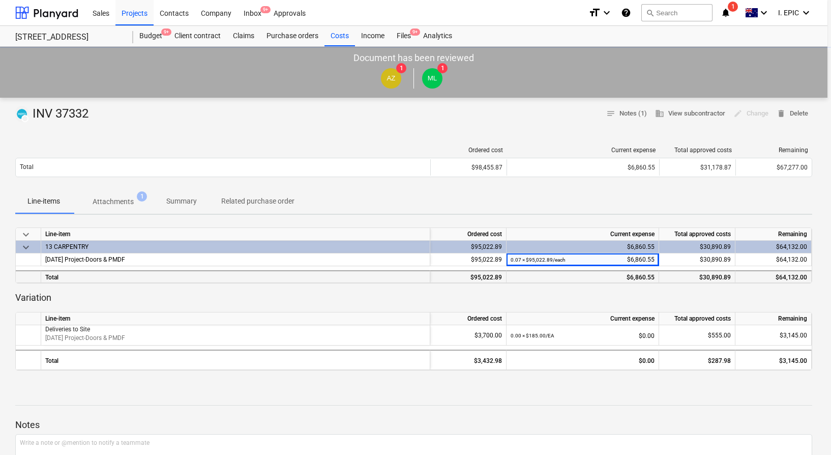
type textarea "x"
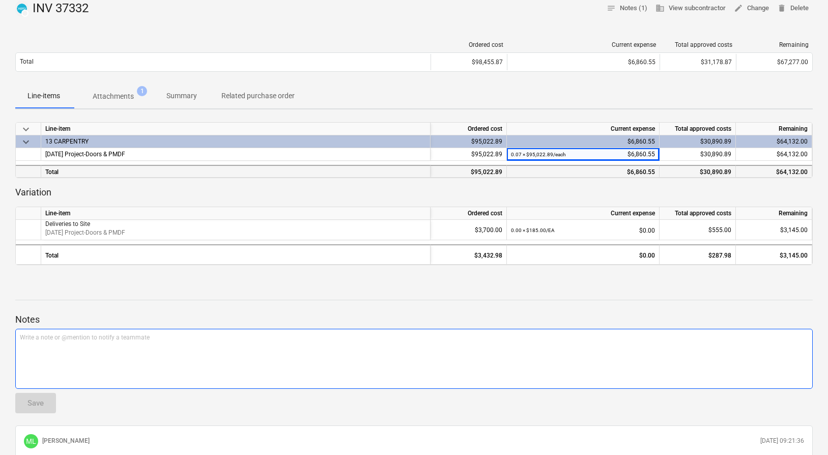
scroll to position [42, 0]
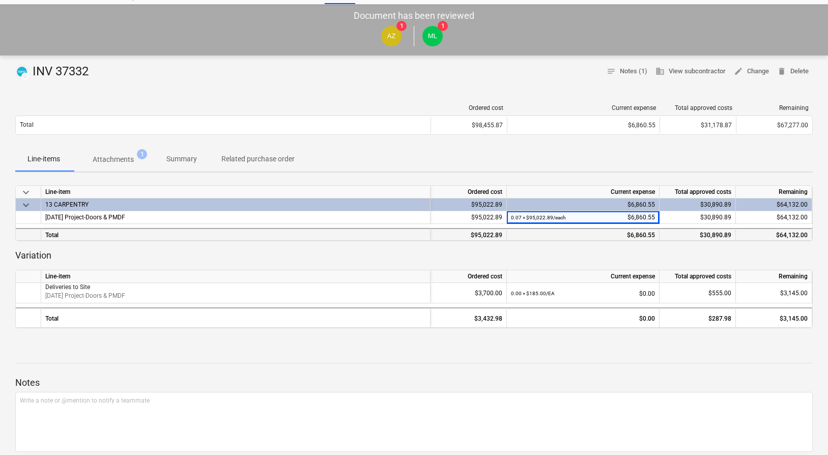
drag, startPoint x: 118, startPoint y: 369, endPoint x: 21, endPoint y: 343, distance: 100.6
click at [111, 365] on div "Notes Write a note or @mention to notify a teammate ﻿ Save ML [PERSON_NAME] [DA…" at bounding box center [413, 460] width 797 height 223
